Goal: Transaction & Acquisition: Obtain resource

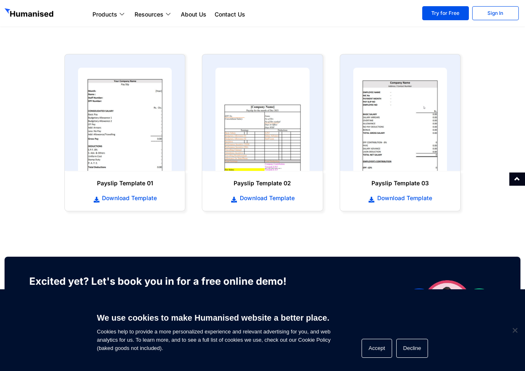
scroll to position [379, 0]
click at [129, 195] on span "Download Template" at bounding box center [128, 198] width 57 height 8
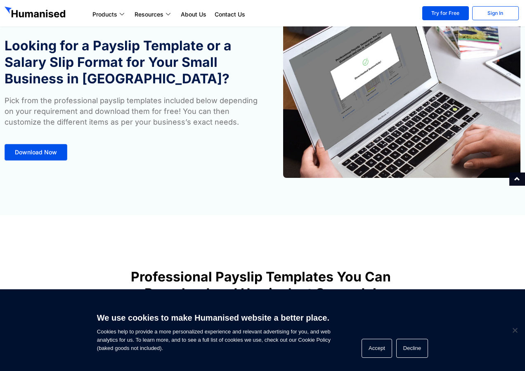
scroll to position [0, 0]
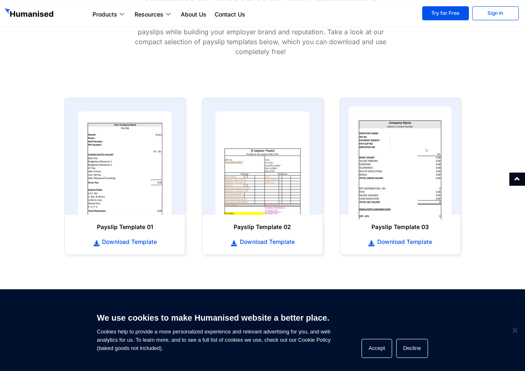
scroll to position [337, 0]
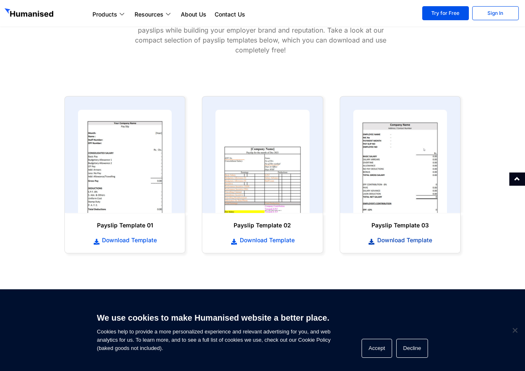
click at [392, 240] on span "Download Template" at bounding box center [404, 240] width 57 height 8
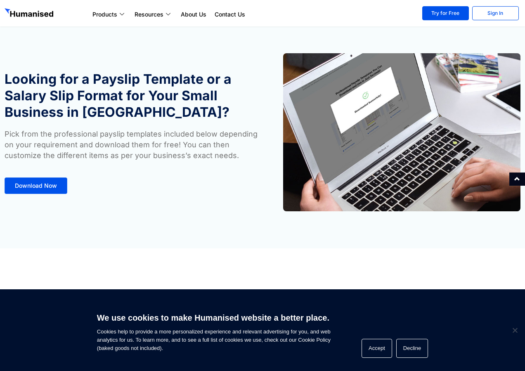
scroll to position [0, 0]
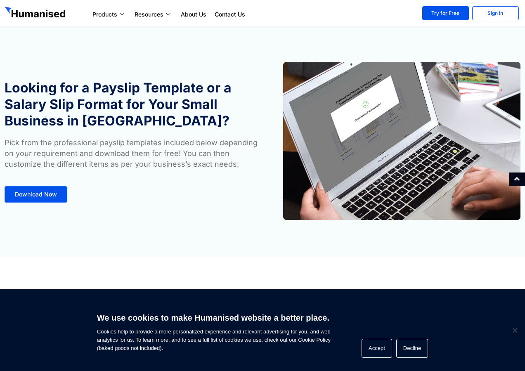
scroll to position [337, 0]
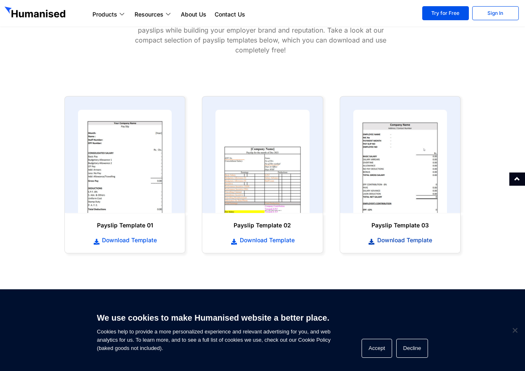
click at [411, 239] on span "Download Template" at bounding box center [404, 240] width 57 height 8
click at [374, 242] on icon at bounding box center [371, 242] width 7 height 6
